Goal: Check status: Check status

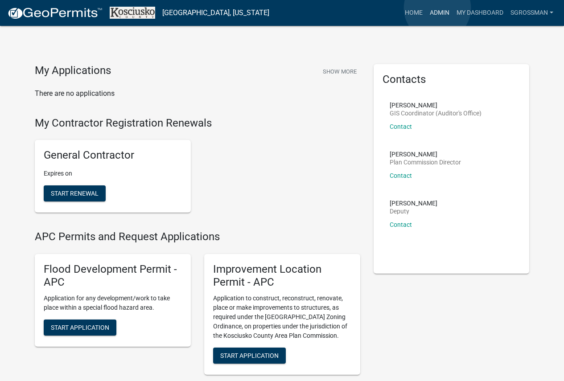
click at [437, 8] on link "Admin" at bounding box center [439, 12] width 27 height 17
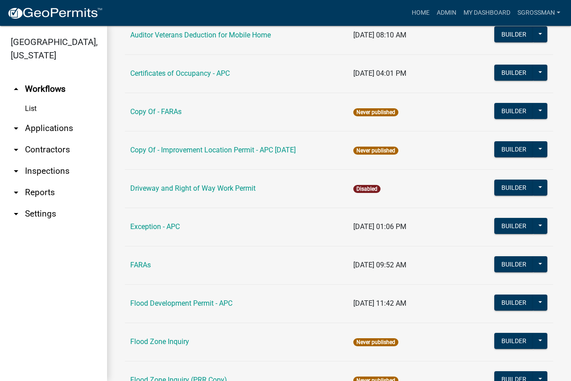
scroll to position [669, 0]
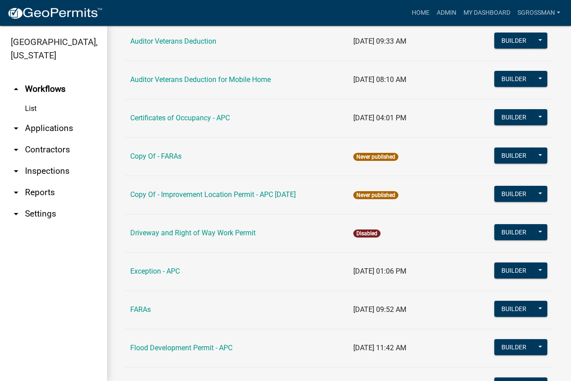
click at [38, 127] on link "arrow_drop_down Applications" at bounding box center [53, 128] width 107 height 21
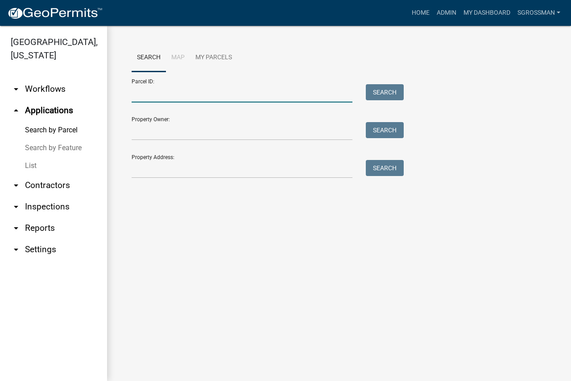
click at [157, 96] on input "Parcel ID:" at bounding box center [242, 93] width 221 height 18
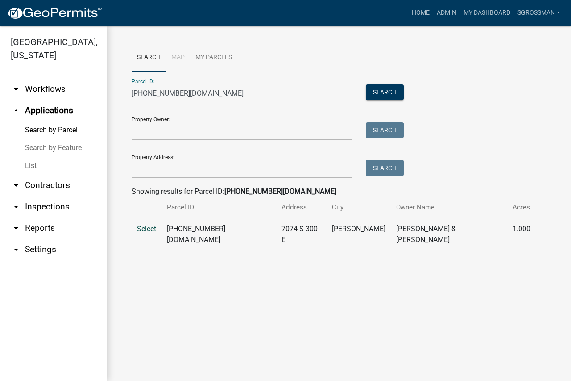
type input "[PHONE_NUMBER][DOMAIN_NAME]"
click at [141, 230] on span "Select" at bounding box center [146, 229] width 19 height 8
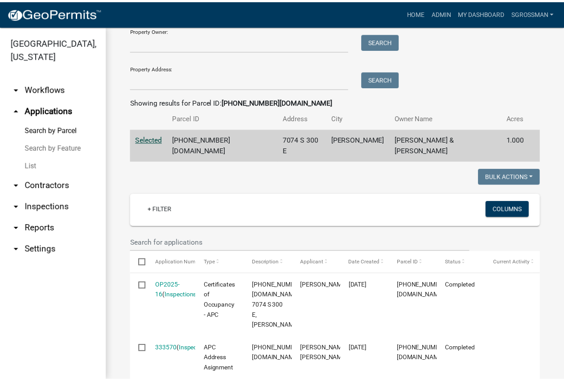
scroll to position [134, 0]
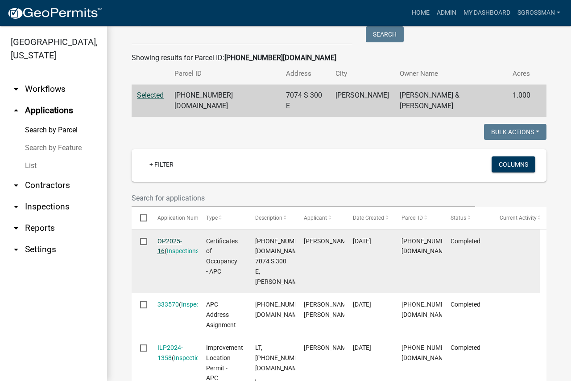
click at [170, 238] on link "OP2025-16" at bounding box center [169, 246] width 25 height 17
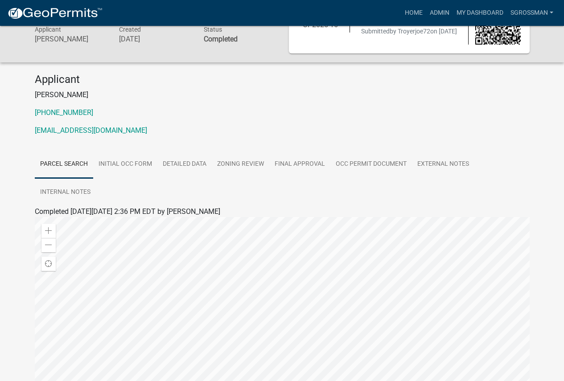
scroll to position [89, 0]
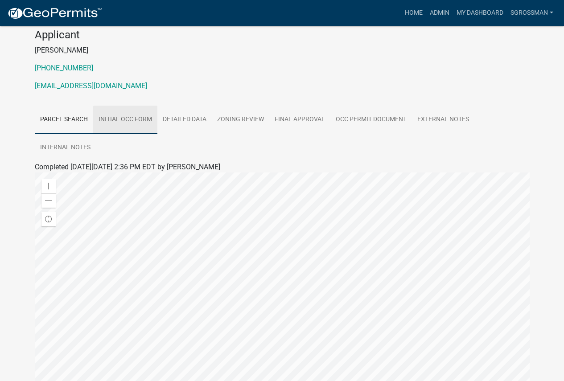
click at [131, 119] on link "Initial Occ Form" at bounding box center [125, 120] width 64 height 29
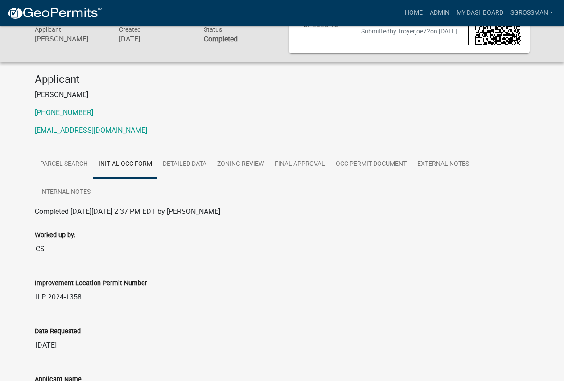
scroll to position [0, 0]
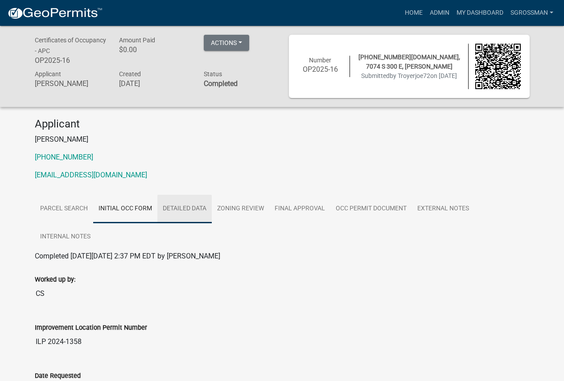
click at [185, 205] on link "Detailed Data" at bounding box center [184, 209] width 54 height 29
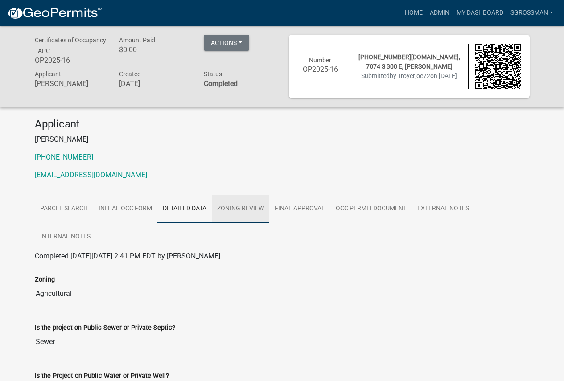
click at [246, 209] on link "Zoning Review" at bounding box center [241, 209] width 58 height 29
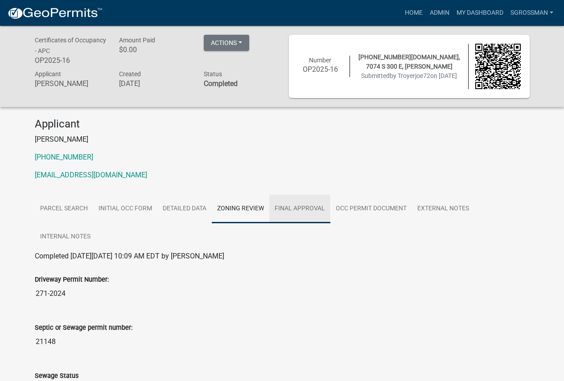
click at [306, 210] on link "Final Approval" at bounding box center [299, 209] width 61 height 29
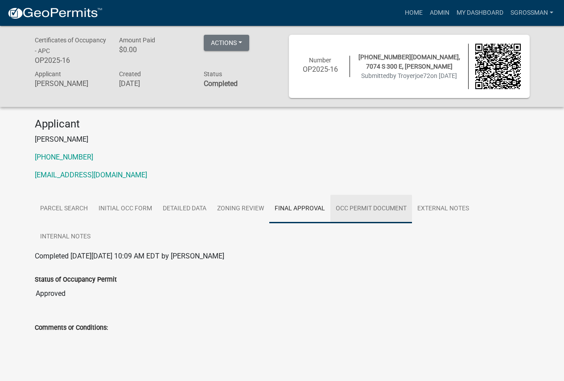
click at [364, 209] on link "Occ Permit Document" at bounding box center [371, 209] width 82 height 29
